Goal: Task Accomplishment & Management: Use online tool/utility

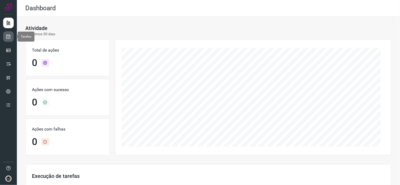
click at [10, 39] on icon at bounding box center [9, 36] width 6 height 5
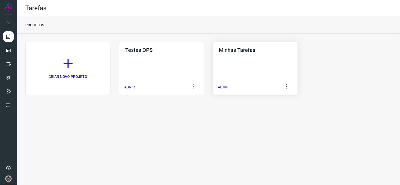
click at [260, 67] on div "Minhas Tarefas ABRIR" at bounding box center [255, 68] width 85 height 53
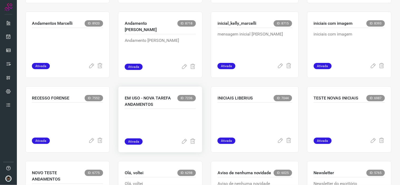
scroll to position [264, 0]
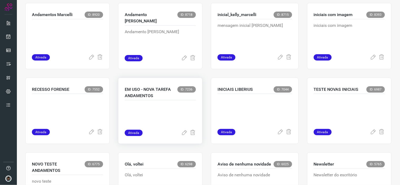
click at [169, 111] on p at bounding box center [160, 117] width 71 height 26
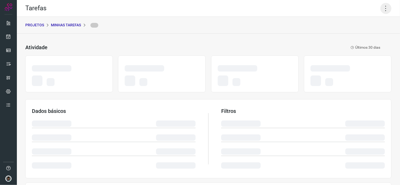
click at [381, 6] on icon at bounding box center [385, 8] width 11 height 11
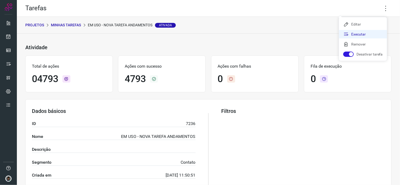
click at [346, 36] on icon at bounding box center [345, 34] width 5 height 5
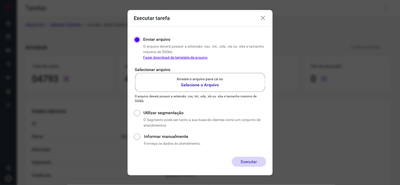
click at [230, 83] on label "Arraste o arquivo para cá ou Selecione o Arquivo" at bounding box center [200, 82] width 130 height 19
click at [0, 0] on input "Arraste o arquivo para cá ou Selecione o Arquivo" at bounding box center [0, 0] width 0 height 0
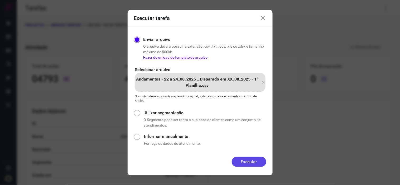
click at [257, 164] on button "Executar" at bounding box center [249, 162] width 35 height 10
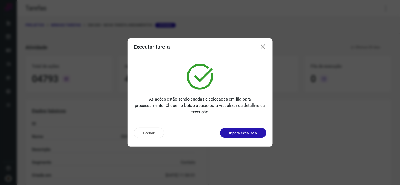
click at [264, 46] on icon at bounding box center [263, 47] width 6 height 6
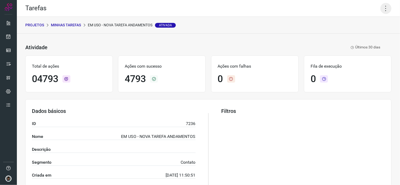
click at [382, 8] on icon at bounding box center [385, 8] width 11 height 11
click at [364, 36] on li "Executar" at bounding box center [363, 34] width 48 height 8
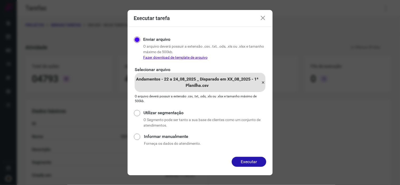
click at [262, 81] on icon at bounding box center [263, 82] width 4 height 6
click at [0, 0] on input "Andamentos - 22 a 24_08_2025 _ Disparado em XX_08_2025 - 1ª Planilha.csv" at bounding box center [0, 0] width 0 height 0
click at [243, 164] on button "Executar" at bounding box center [249, 162] width 35 height 10
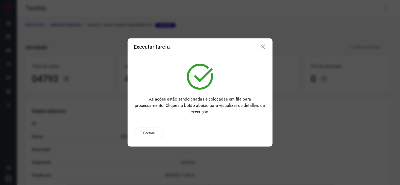
click at [264, 48] on icon at bounding box center [263, 47] width 6 height 6
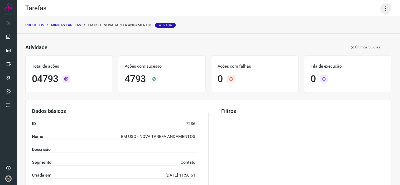
click at [383, 6] on icon at bounding box center [385, 8] width 11 height 11
click at [367, 31] on li "Executar" at bounding box center [363, 34] width 48 height 8
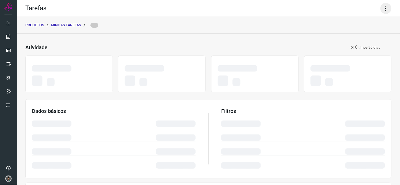
click at [380, 8] on icon at bounding box center [385, 8] width 11 height 11
click at [364, 8] on div "Tarefas" at bounding box center [208, 8] width 383 height 17
click at [380, 7] on icon at bounding box center [385, 8] width 11 height 11
drag, startPoint x: 251, startPoint y: 28, endPoint x: 244, endPoint y: 24, distance: 8.6
click at [251, 28] on div "PROJETOS Minhas Tarefas" at bounding box center [208, 25] width 383 height 17
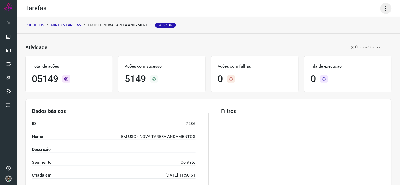
click at [387, 6] on icon at bounding box center [385, 8] width 11 height 11
click at [368, 33] on li "Executar" at bounding box center [363, 34] width 48 height 8
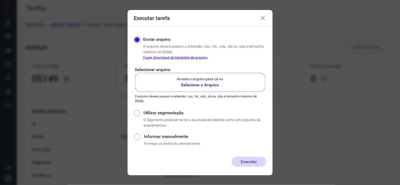
click at [210, 85] on b "Selecione o Arquivo" at bounding box center [200, 85] width 46 height 6
click at [0, 0] on input "Arraste o arquivo para cá ou Selecione o Arquivo" at bounding box center [0, 0] width 0 height 0
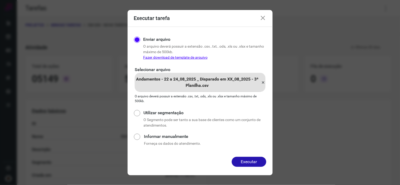
click at [254, 161] on button "Executar" at bounding box center [249, 162] width 35 height 10
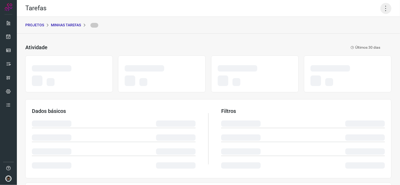
click at [380, 9] on icon at bounding box center [385, 8] width 11 height 11
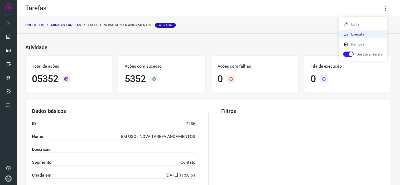
click at [367, 33] on li "Executar" at bounding box center [363, 34] width 48 height 8
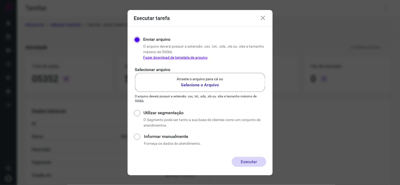
click at [231, 85] on label "Arraste o arquivo para cá ou Selecione o Arquivo" at bounding box center [200, 82] width 130 height 19
click at [0, 0] on input "Arraste o arquivo para cá ou Selecione o Arquivo" at bounding box center [0, 0] width 0 height 0
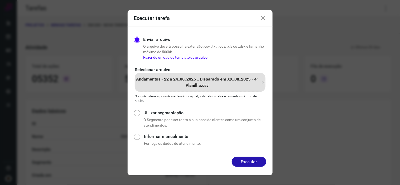
click at [259, 159] on button "Executar" at bounding box center [249, 162] width 35 height 10
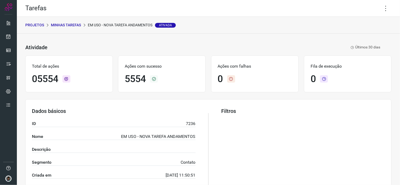
drag, startPoint x: 384, startPoint y: 8, endPoint x: 376, endPoint y: 25, distance: 18.5
click at [383, 9] on icon at bounding box center [385, 8] width 11 height 11
click at [372, 33] on li "Executar" at bounding box center [363, 34] width 48 height 8
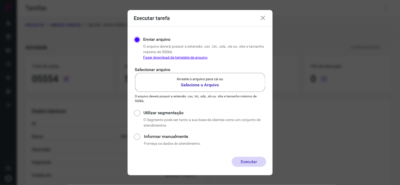
click at [261, 17] on icon at bounding box center [263, 18] width 6 height 6
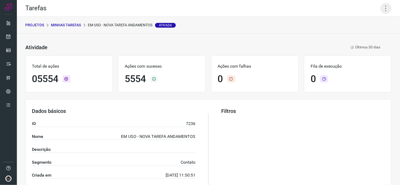
click at [380, 13] on icon at bounding box center [385, 8] width 11 height 11
click at [363, 35] on li "Executar" at bounding box center [363, 34] width 48 height 8
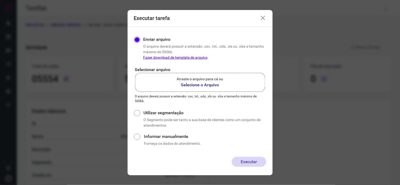
click at [237, 83] on label "Arraste o arquivo para cá ou Selecione o Arquivo" at bounding box center [200, 82] width 130 height 19
click at [0, 0] on input "Arraste o arquivo para cá ou Selecione o Arquivo" at bounding box center [0, 0] width 0 height 0
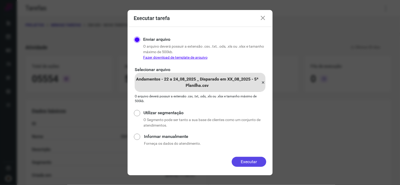
click at [256, 161] on button "Executar" at bounding box center [249, 162] width 35 height 10
